Goal: Task Accomplishment & Management: Use online tool/utility

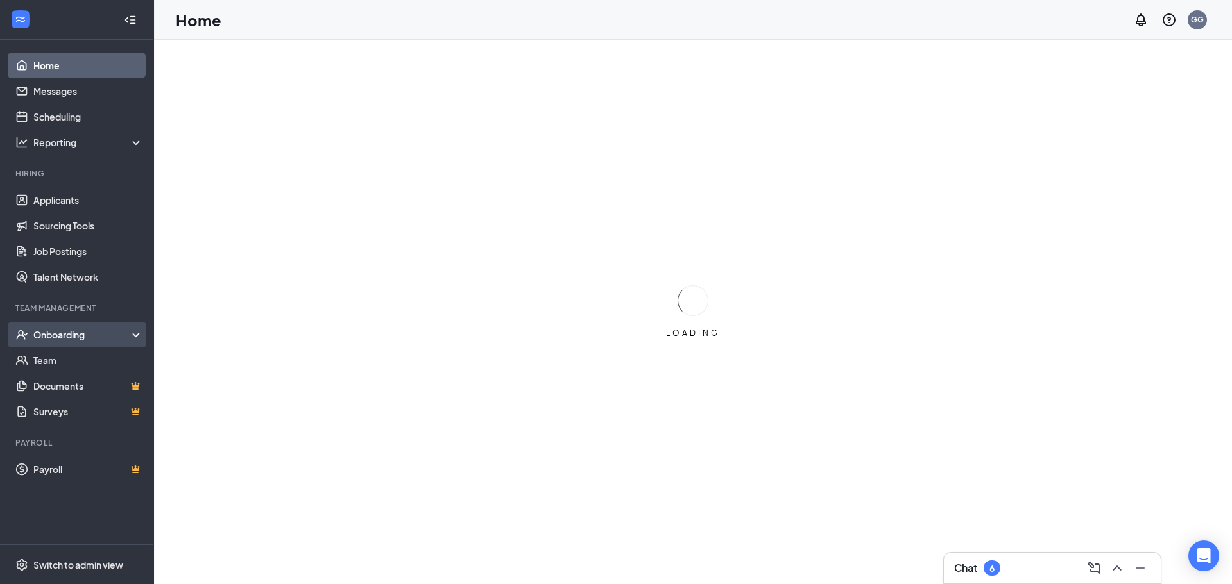
click at [50, 339] on div "Onboarding" at bounding box center [82, 334] width 99 height 13
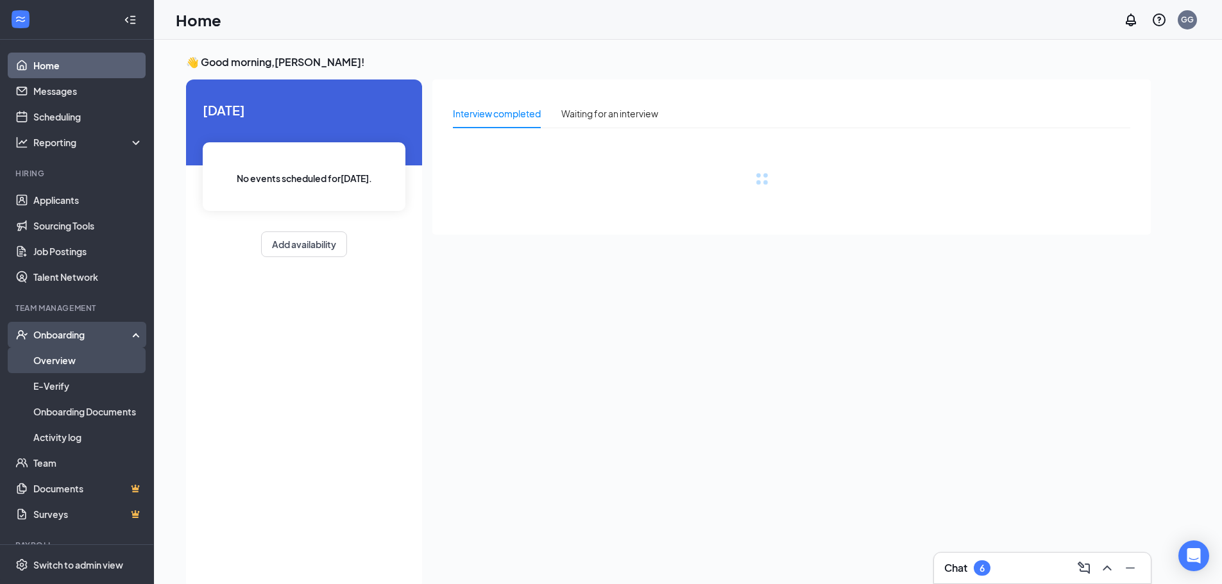
click at [96, 359] on link "Overview" at bounding box center [88, 361] width 110 height 26
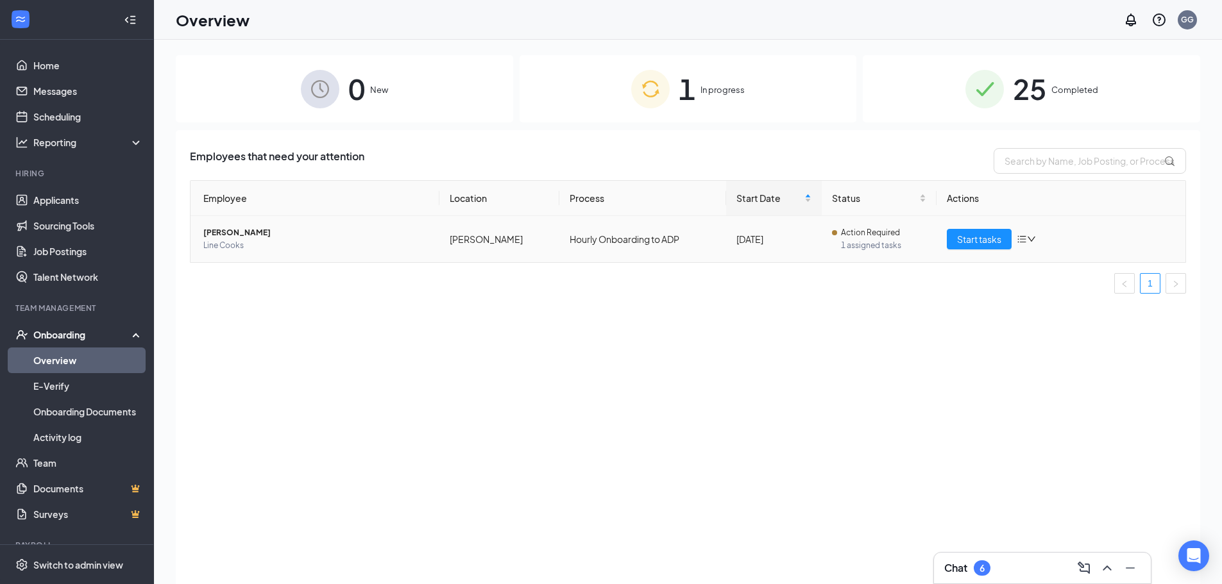
click at [958, 251] on td "Start tasks" at bounding box center [1061, 239] width 249 height 46
click at [961, 246] on span "Start tasks" at bounding box center [979, 239] width 44 height 14
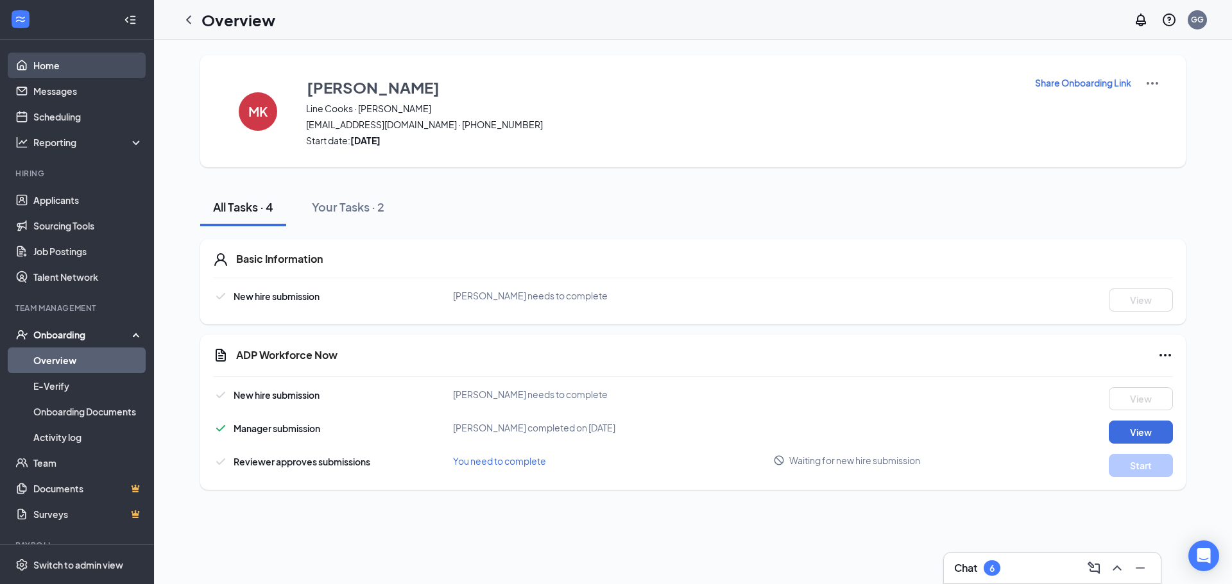
click at [38, 65] on link "Home" at bounding box center [88, 66] width 110 height 26
